Goal: Task Accomplishment & Management: Manage account settings

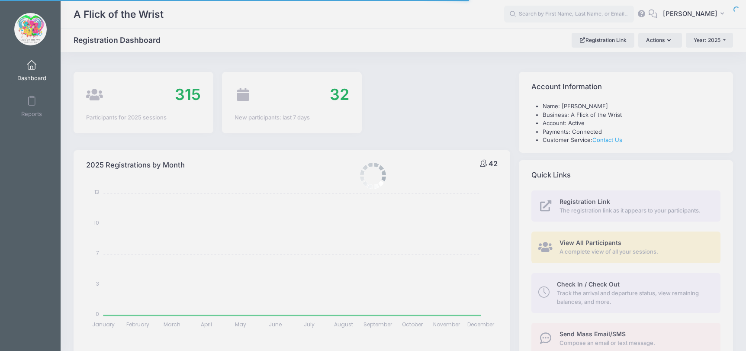
select select
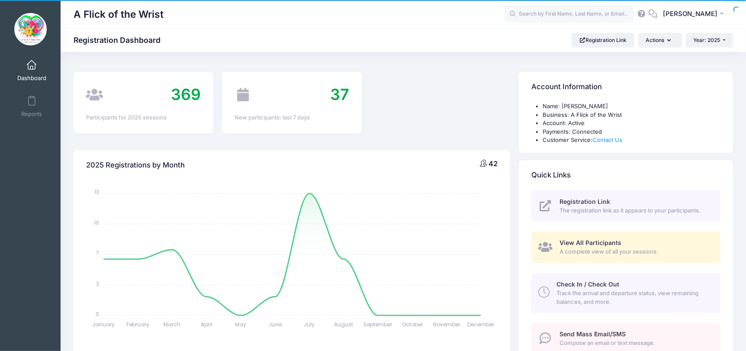
click at [586, 245] on span "View All Participants" at bounding box center [591, 242] width 62 height 7
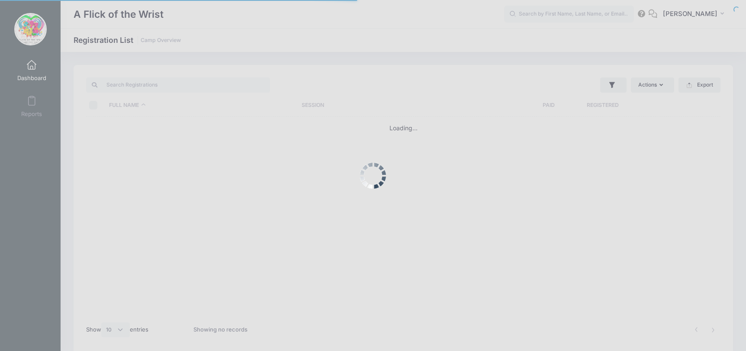
select select "10"
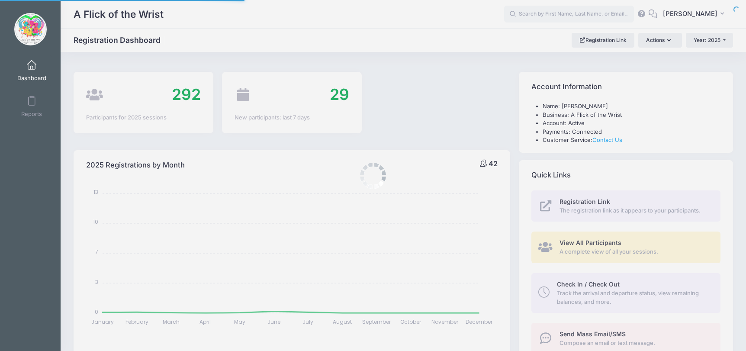
select select
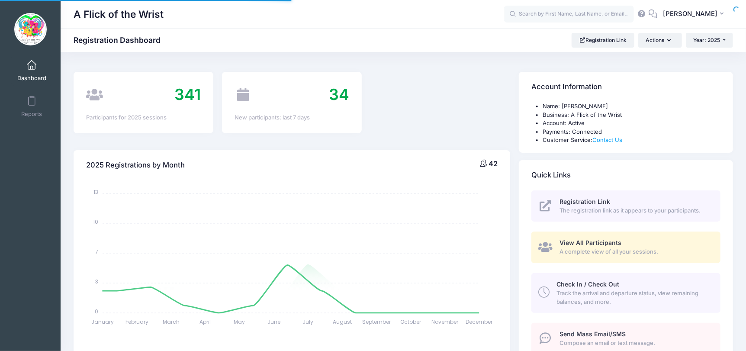
click at [618, 280] on link "Check In / Check Out Track the arrival and departure status, view remaining bal…" at bounding box center [626, 293] width 189 height 40
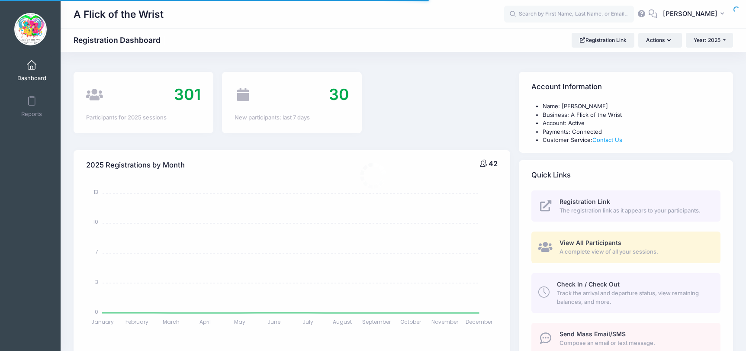
select select
click at [629, 234] on link "View All Participants A complete view of all your sessions." at bounding box center [626, 248] width 189 height 32
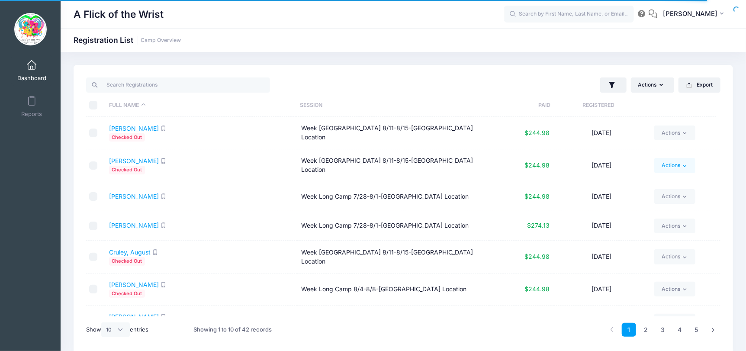
click at [685, 169] on link "Actions" at bounding box center [674, 165] width 41 height 15
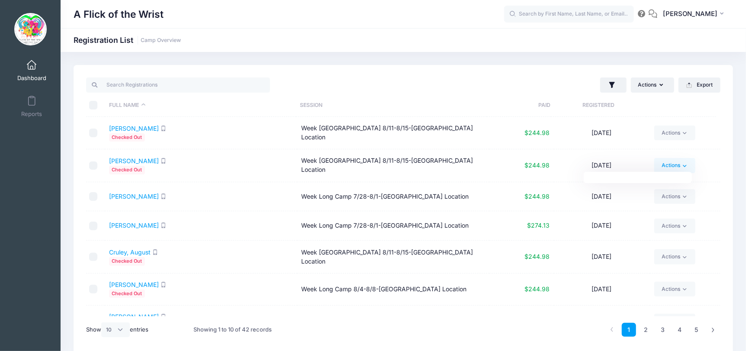
click at [685, 169] on link "Actions" at bounding box center [674, 165] width 41 height 15
click at [122, 326] on select "All 10 25 50" at bounding box center [115, 329] width 29 height 15
select select "50"
click at [103, 322] on select "All 10 25 50" at bounding box center [115, 329] width 29 height 15
click at [352, 110] on th "Session" at bounding box center [391, 105] width 191 height 23
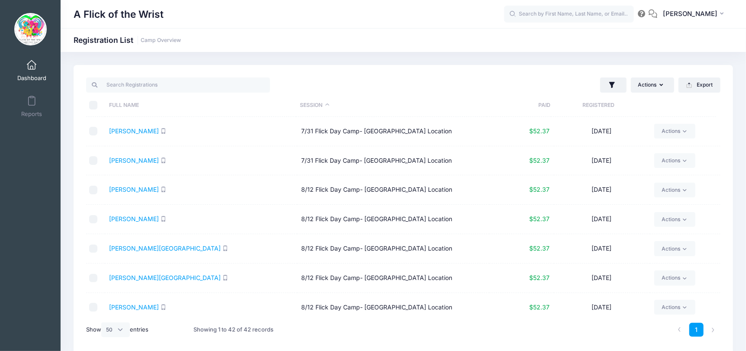
click at [542, 61] on div "A Flick of the Wrist Registration List Camp Overview" at bounding box center [404, 210] width 686 height 316
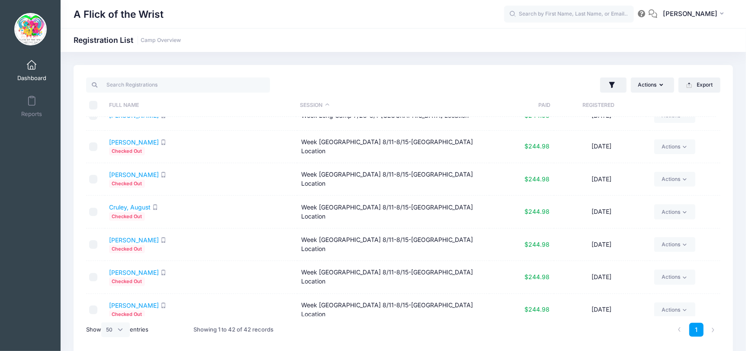
scroll to position [544, 0]
